Goal: Information Seeking & Learning: Learn about a topic

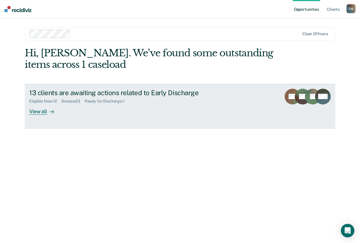
click at [39, 112] on div "View all" at bounding box center [45, 109] width 32 height 11
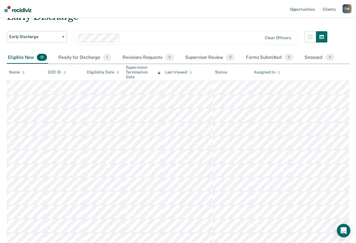
scroll to position [56, 0]
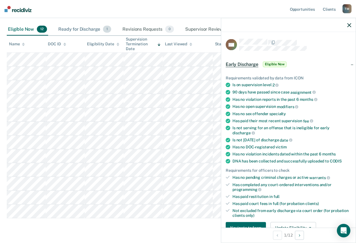
click at [83, 28] on div "Ready for Discharge 1" at bounding box center [84, 29] width 55 height 12
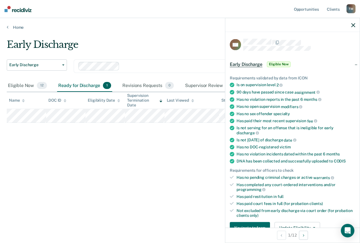
click at [353, 26] on icon "button" at bounding box center [353, 25] width 4 height 4
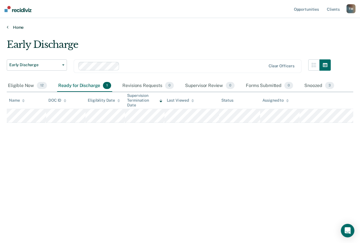
click at [8, 26] on link "Home" at bounding box center [180, 27] width 347 height 5
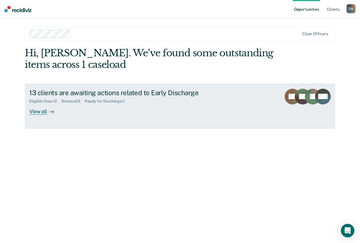
click at [61, 103] on div "Eligible Now : 12" at bounding box center [45, 101] width 32 height 5
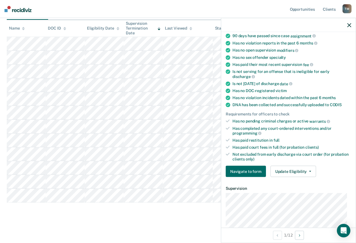
scroll to position [28, 0]
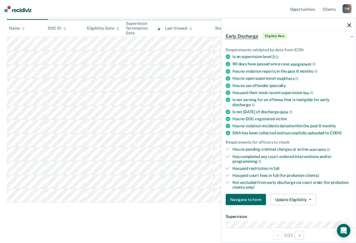
click at [203, 212] on div "Early Discharge Early Discharge Early Discharge Clear officers Eligible Now 12 …" at bounding box center [178, 93] width 342 height 252
